Goal: Check status: Check status

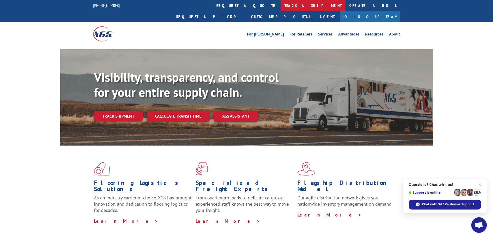
click at [280, 6] on link "track a shipment" at bounding box center [312, 5] width 65 height 11
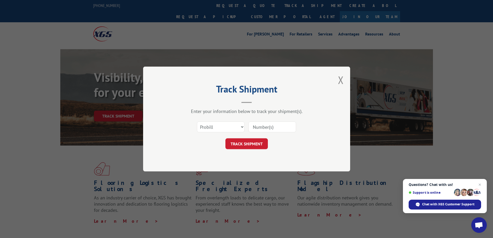
drag, startPoint x: 270, startPoint y: 122, endPoint x: 268, endPoint y: 125, distance: 3.3
click at [270, 122] on input at bounding box center [272, 126] width 48 height 11
paste input "363409"
type input "363409"
click at [252, 143] on button "TRACK SHIPMENT" at bounding box center [246, 143] width 42 height 11
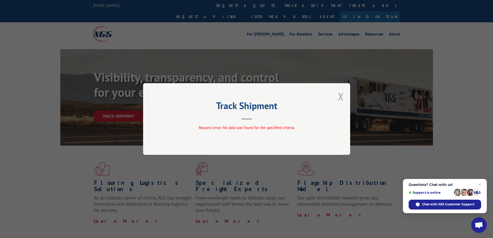
click at [341, 99] on button "Close modal" at bounding box center [341, 96] width 6 height 14
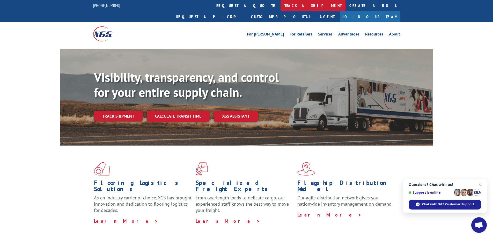
click at [280, 6] on link "track a shipment" at bounding box center [312, 5] width 65 height 11
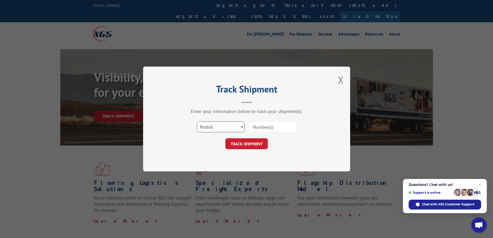
click at [227, 128] on select "Select category... Probill BOL PO" at bounding box center [221, 126] width 48 height 11
select select "bol"
click at [197, 121] on select "Select category... Probill BOL PO" at bounding box center [221, 126] width 48 height 11
click at [267, 129] on input at bounding box center [272, 126] width 48 height 11
paste input "363409"
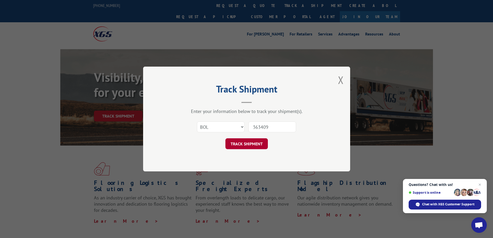
type input "363409"
click at [248, 143] on button "TRACK SHIPMENT" at bounding box center [246, 143] width 42 height 11
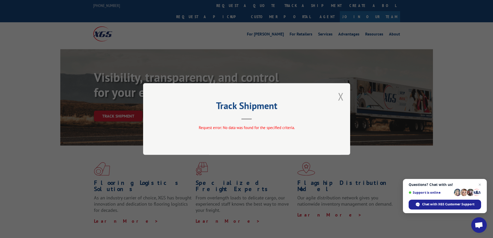
click at [341, 92] on button "Close modal" at bounding box center [341, 96] width 6 height 14
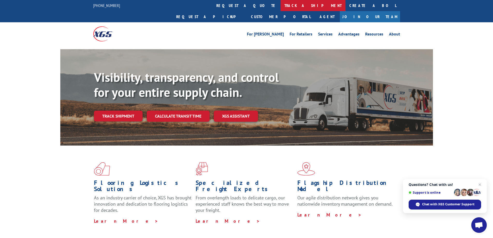
click at [280, 4] on link "track a shipment" at bounding box center [312, 5] width 65 height 11
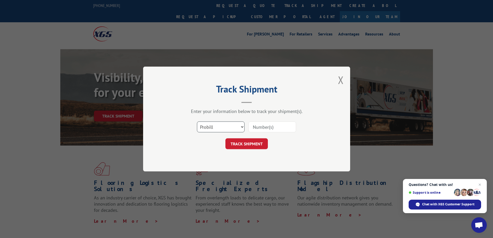
click at [230, 127] on select "Select category... Probill BOL PO" at bounding box center [221, 126] width 48 height 11
select select "po"
click at [197, 121] on select "Select category... Probill BOL PO" at bounding box center [221, 126] width 48 height 11
click at [276, 126] on input at bounding box center [272, 126] width 48 height 11
paste input "363409"
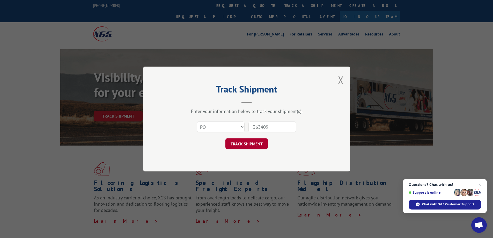
type input "363409"
click at [250, 142] on button "TRACK SHIPMENT" at bounding box center [246, 143] width 42 height 11
